Goal: Transaction & Acquisition: Download file/media

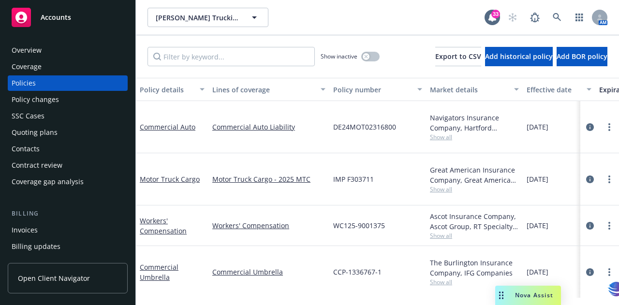
scroll to position [19, 0]
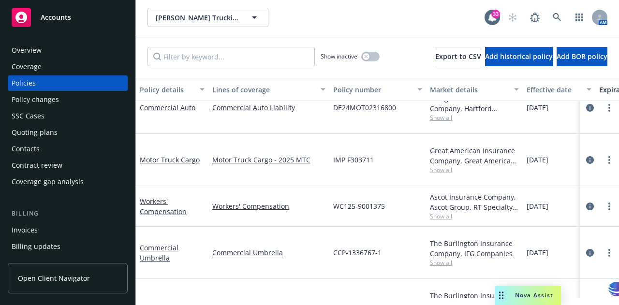
click at [53, 15] on span "Accounts" at bounding box center [56, 18] width 30 height 8
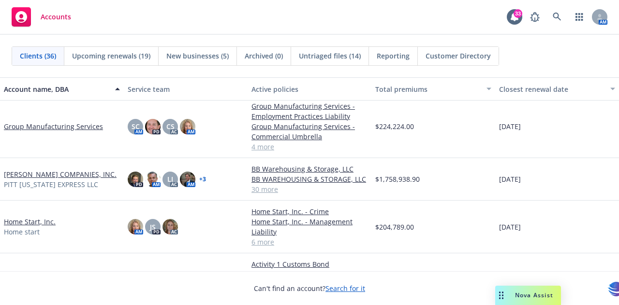
scroll to position [568, 0]
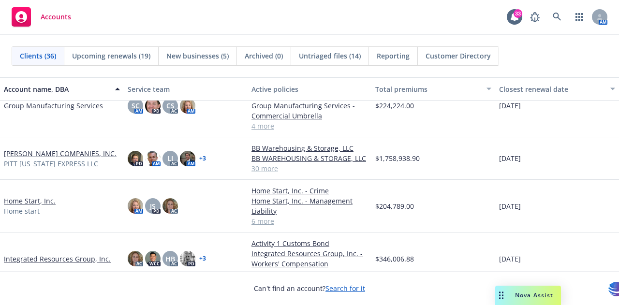
click at [18, 152] on link "[PERSON_NAME] COMPANIES, INC." at bounding box center [60, 153] width 113 height 10
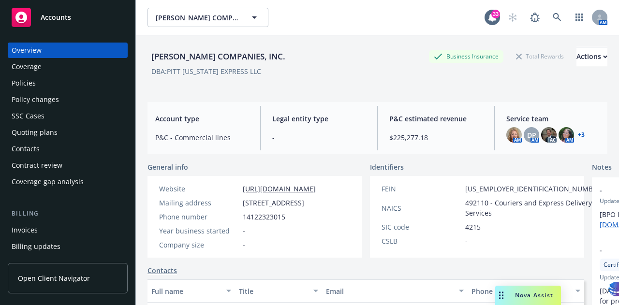
click at [26, 85] on div "Policies" at bounding box center [24, 82] width 24 height 15
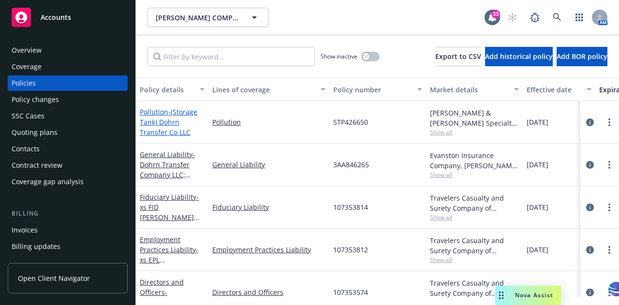
click at [156, 112] on link "Pollution - (Storage Tank) Dohrn Transfer Co LLC" at bounding box center [169, 121] width 58 height 29
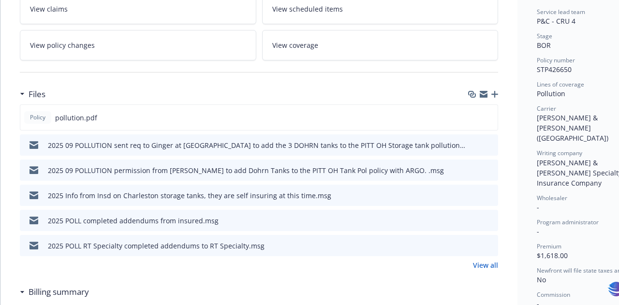
scroll to position [195, 0]
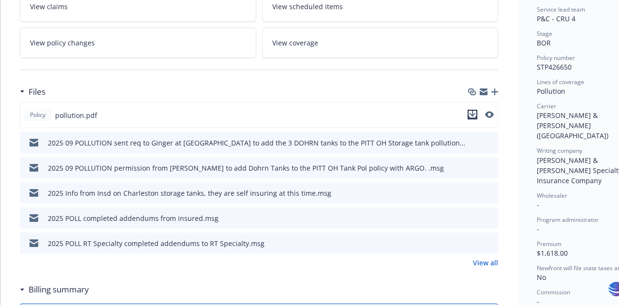
click at [473, 113] on icon "download file" at bounding box center [472, 115] width 8 height 8
